Goal: Communication & Community: Answer question/provide support

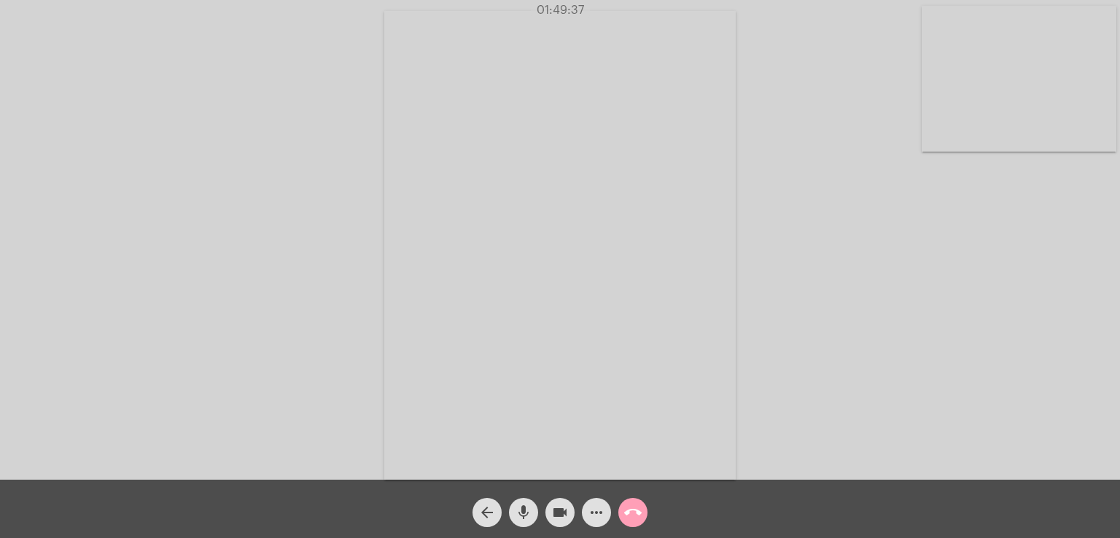
click at [636, 507] on mat-icon "call_end" at bounding box center [632, 512] width 17 height 17
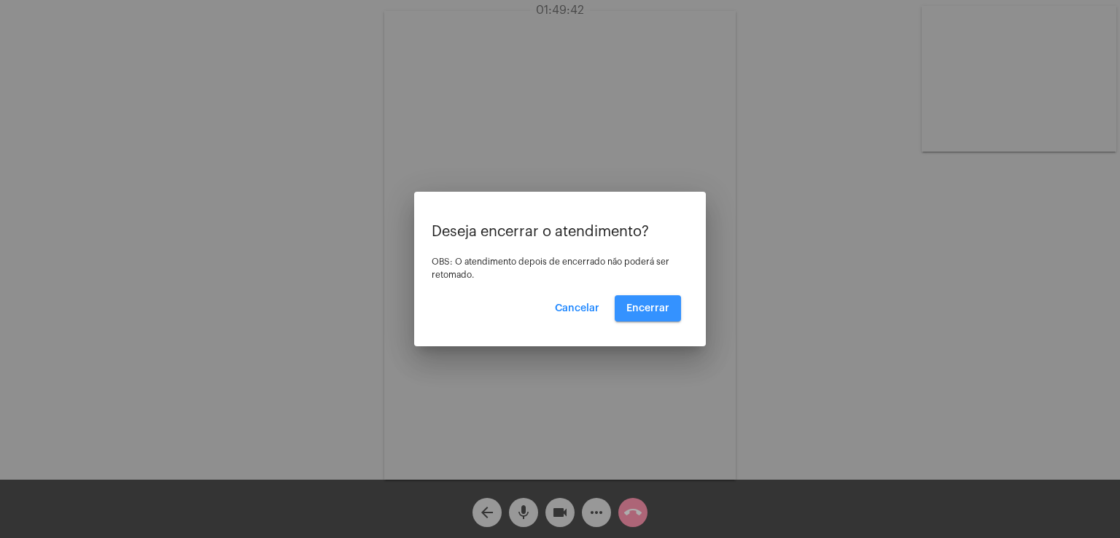
click at [636, 313] on span "Encerrar" at bounding box center [647, 308] width 43 height 10
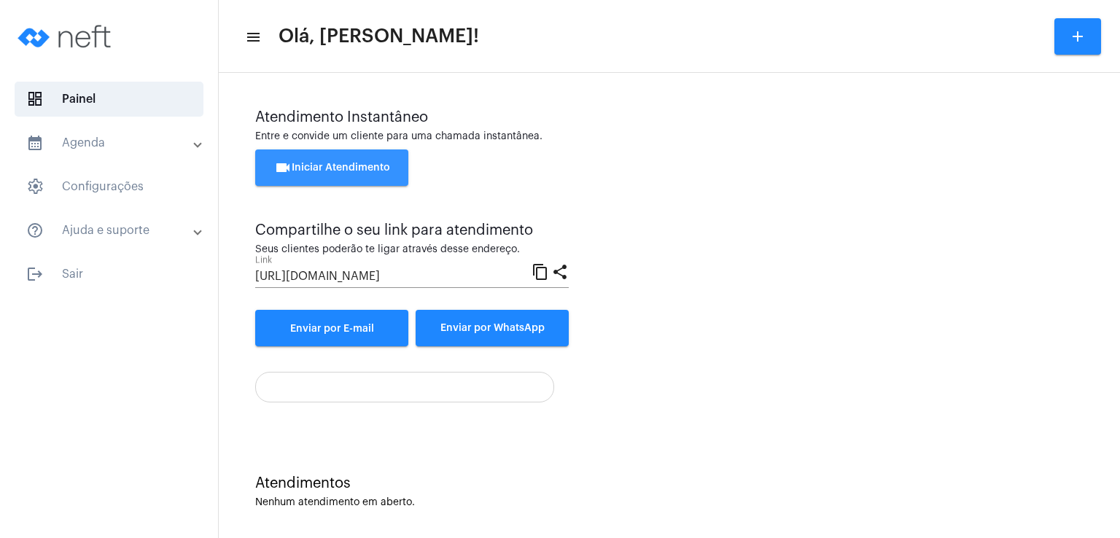
click at [309, 165] on span "videocam Iniciar Atendimento" at bounding box center [332, 168] width 116 height 10
